Goal: Find contact information: Find contact information

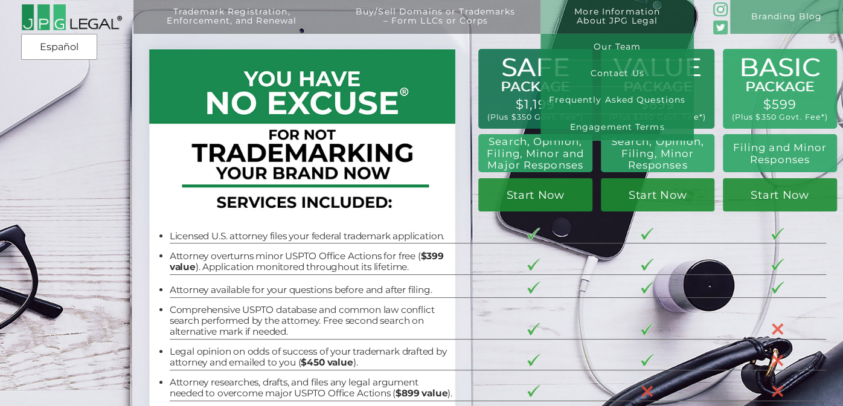
click at [681, 14] on link "More Information About JPG Legal" at bounding box center [617, 24] width 136 height 34
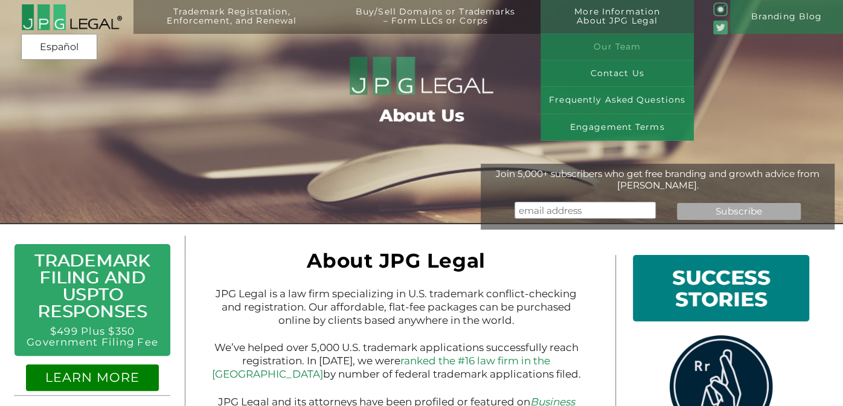
click at [645, 51] on link "Our Team" at bounding box center [616, 47] width 153 height 27
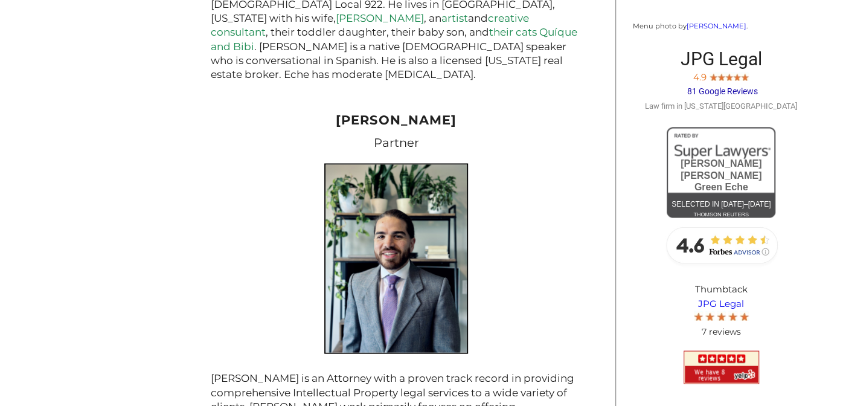
scroll to position [1526, 0]
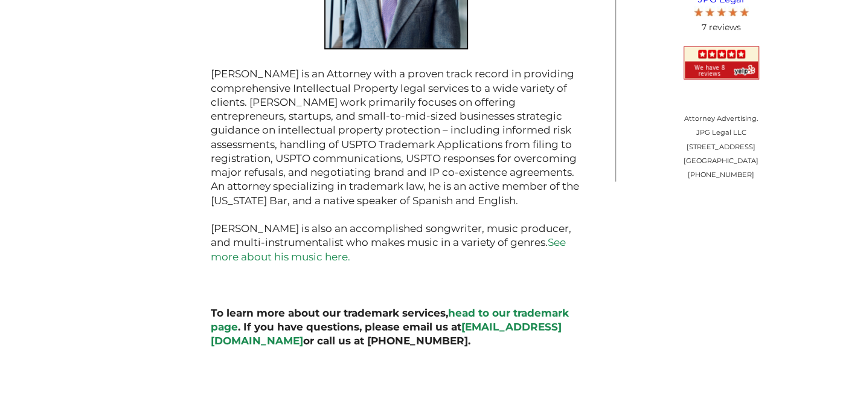
click at [541, 321] on link "[EMAIL_ADDRESS][DOMAIN_NAME]" at bounding box center [386, 334] width 351 height 26
